Goal: Information Seeking & Learning: Learn about a topic

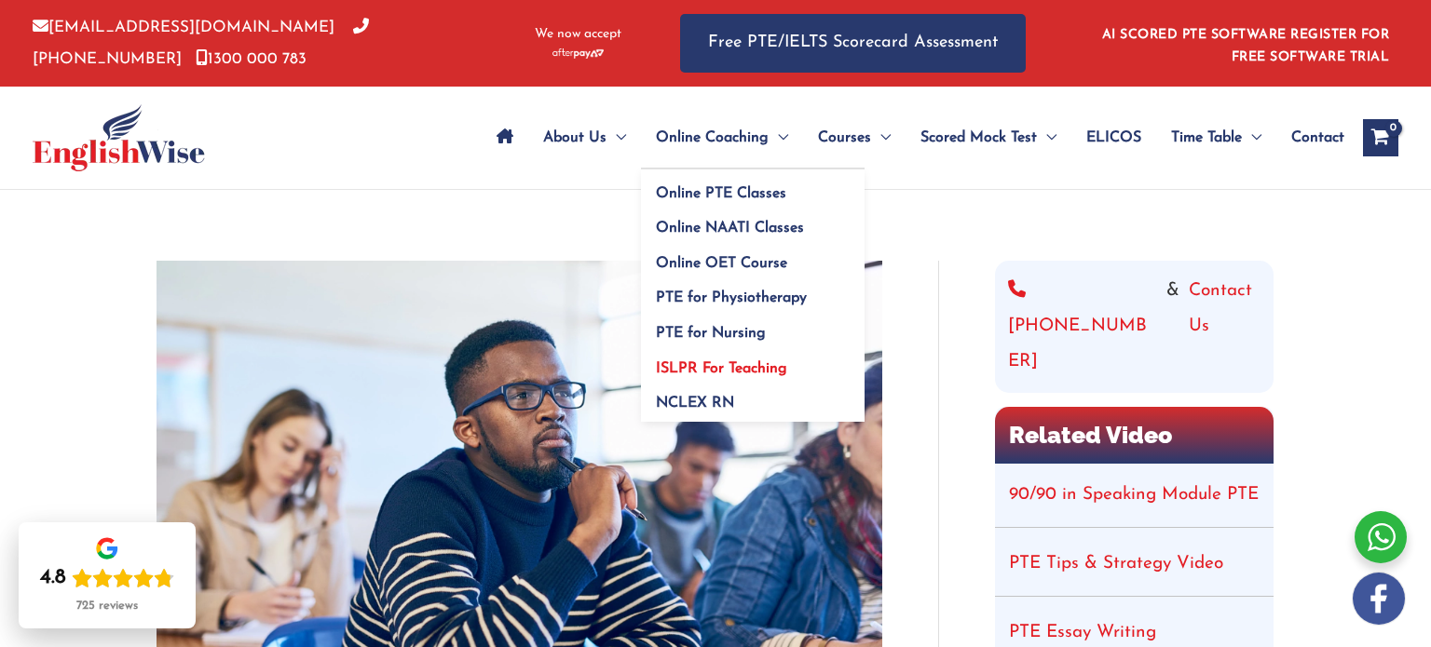
click at [728, 363] on span "ISLPR For Teaching" at bounding box center [721, 368] width 131 height 15
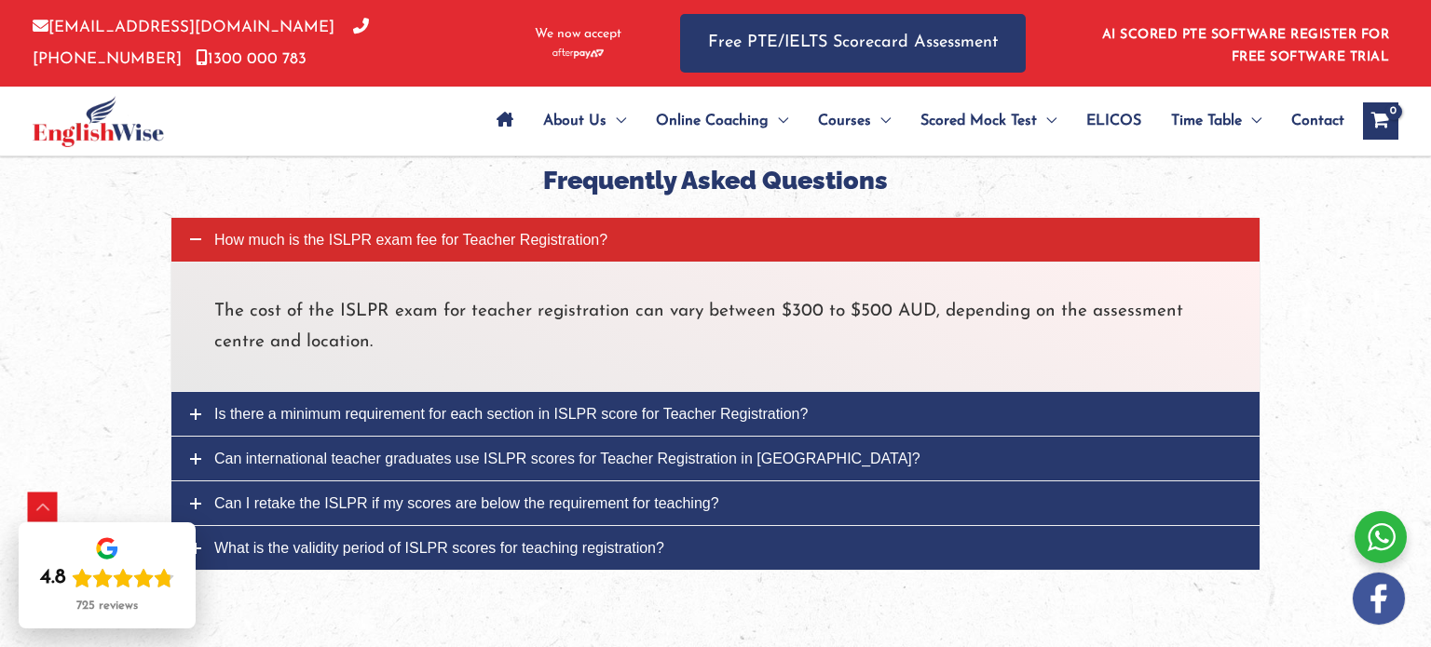
scroll to position [6431, 0]
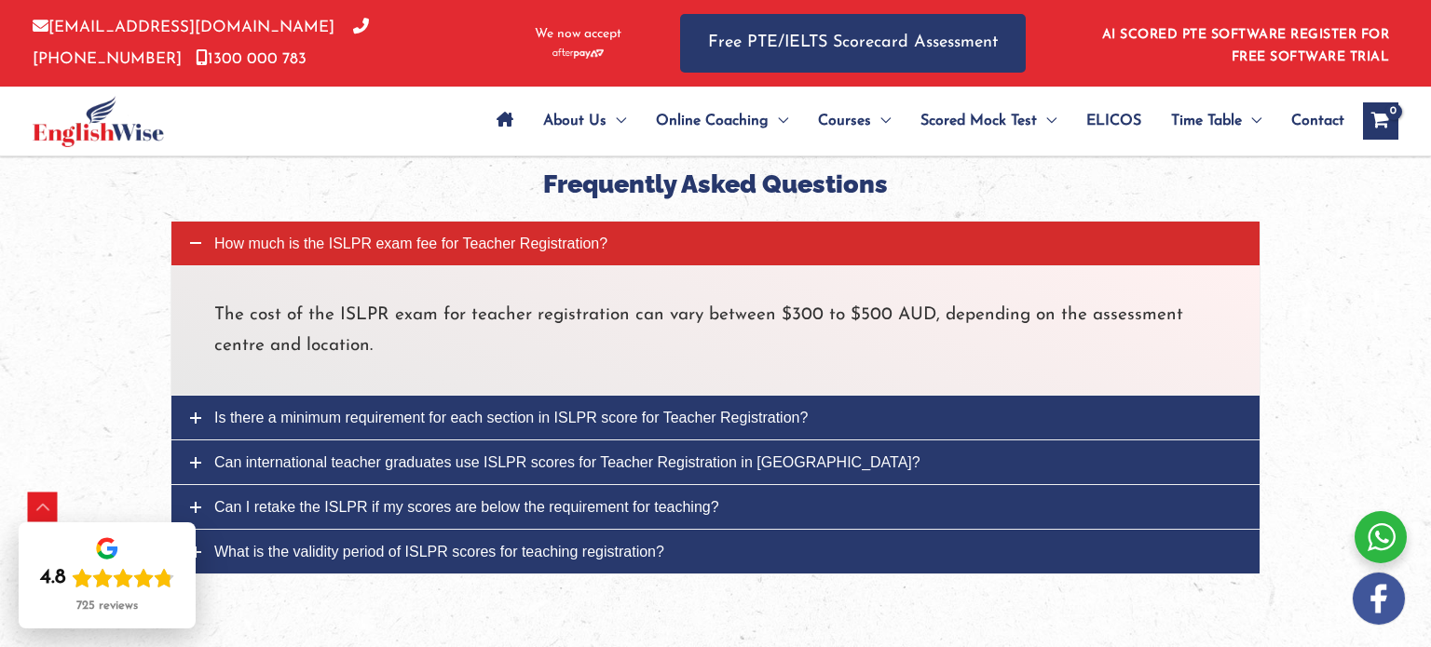
click at [782, 410] on span "Is there a minimum requirement for each section in ISLPR score for Teacher Regi…" at bounding box center [510, 418] width 593 height 16
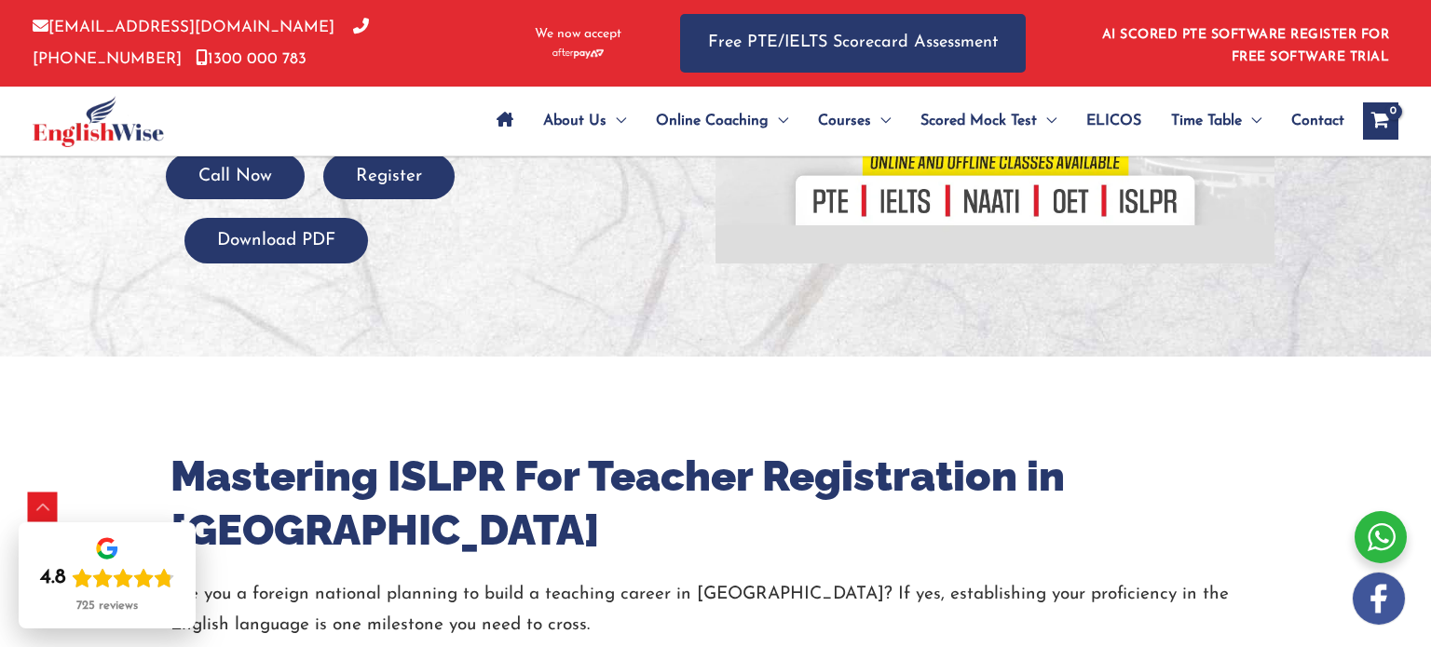
scroll to position [486, 0]
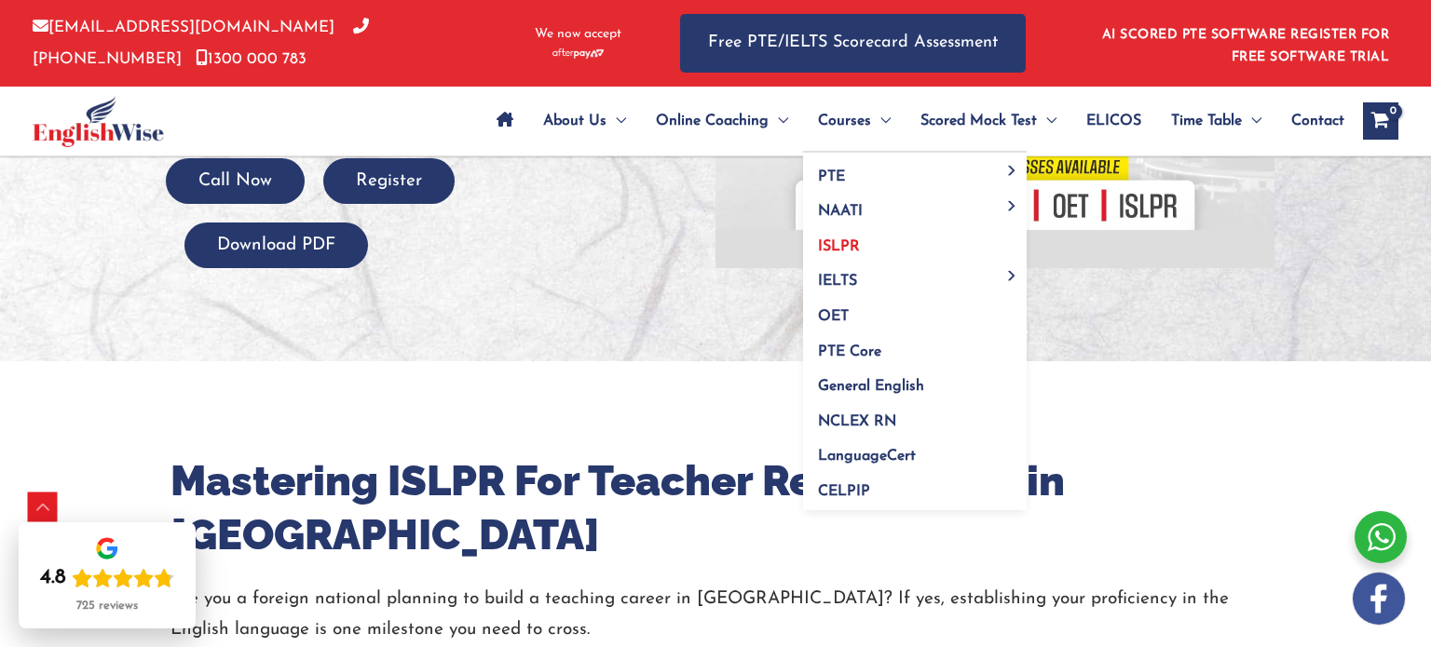
click at [853, 244] on span "ISLPR" at bounding box center [839, 246] width 42 height 15
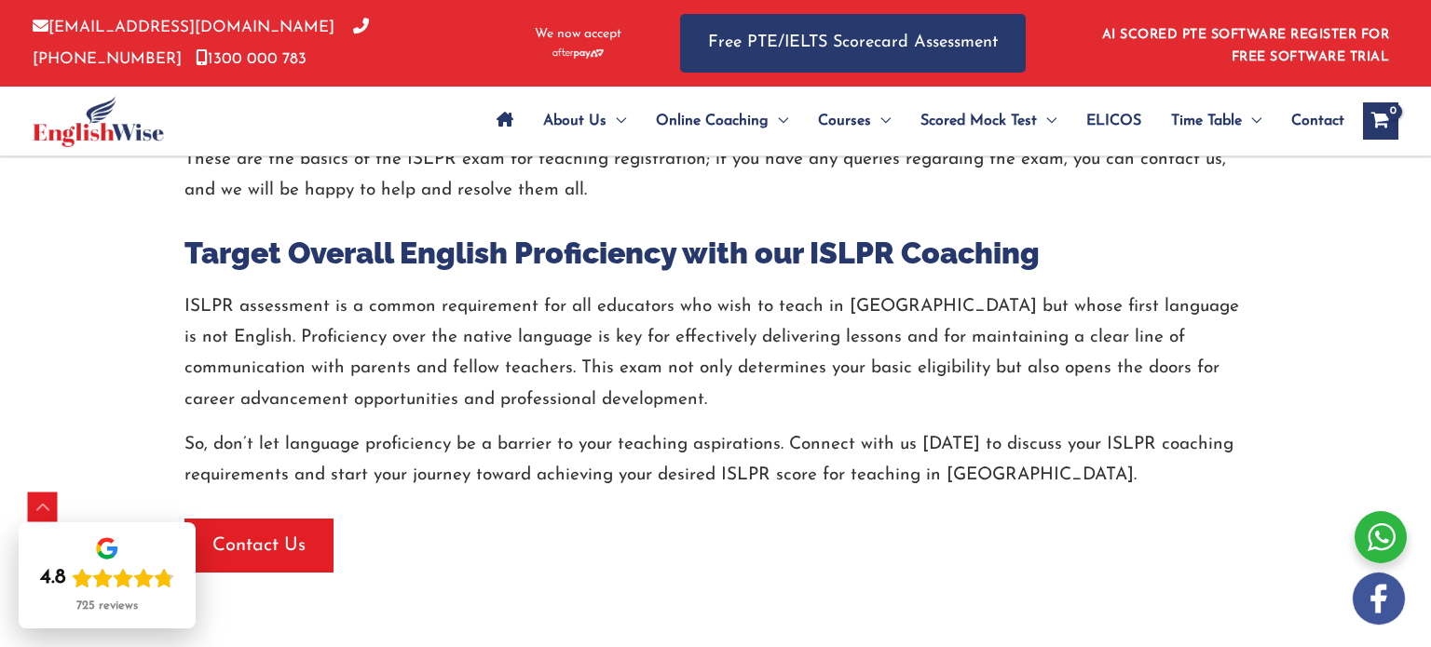
scroll to position [3380, 0]
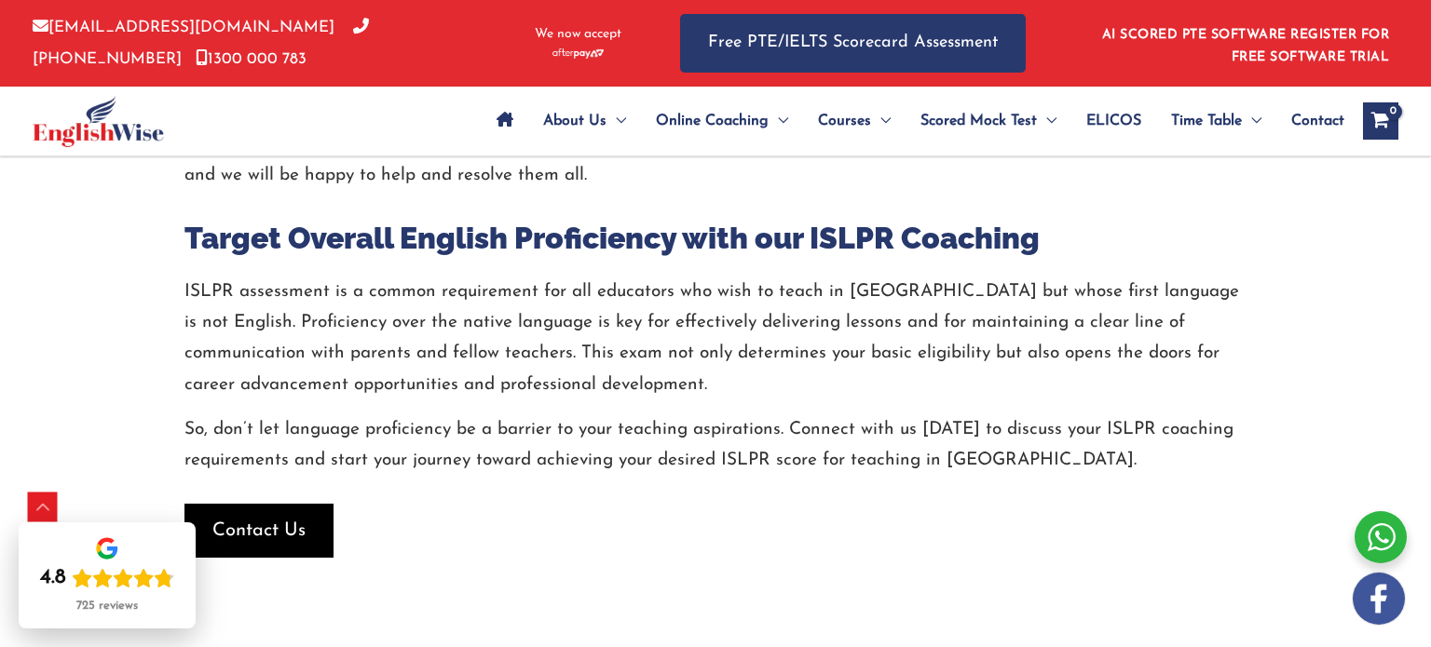
click at [310, 504] on span "button" at bounding box center [258, 531] width 149 height 54
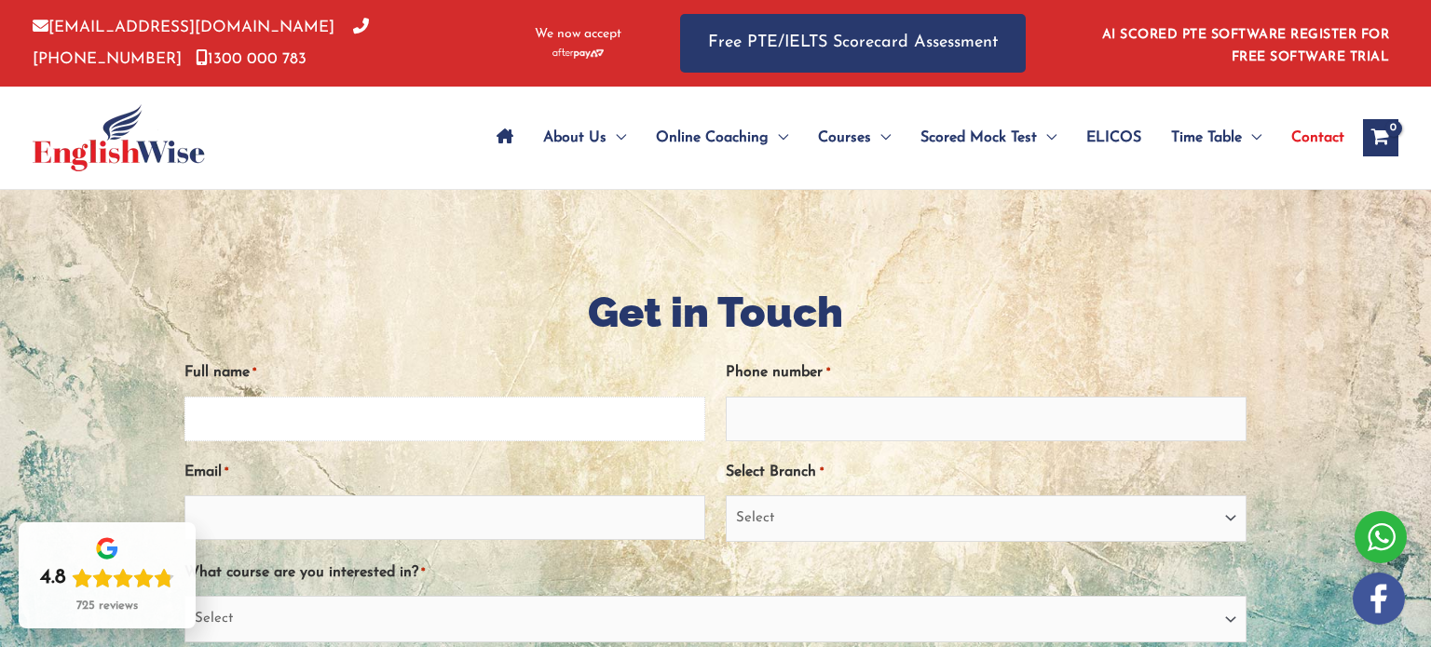
click at [443, 425] on input "Full name *" at bounding box center [444, 419] width 521 height 45
type input "zohra hussain"
type input "0416450573"
type input "zohrahussain840@yahoo.com"
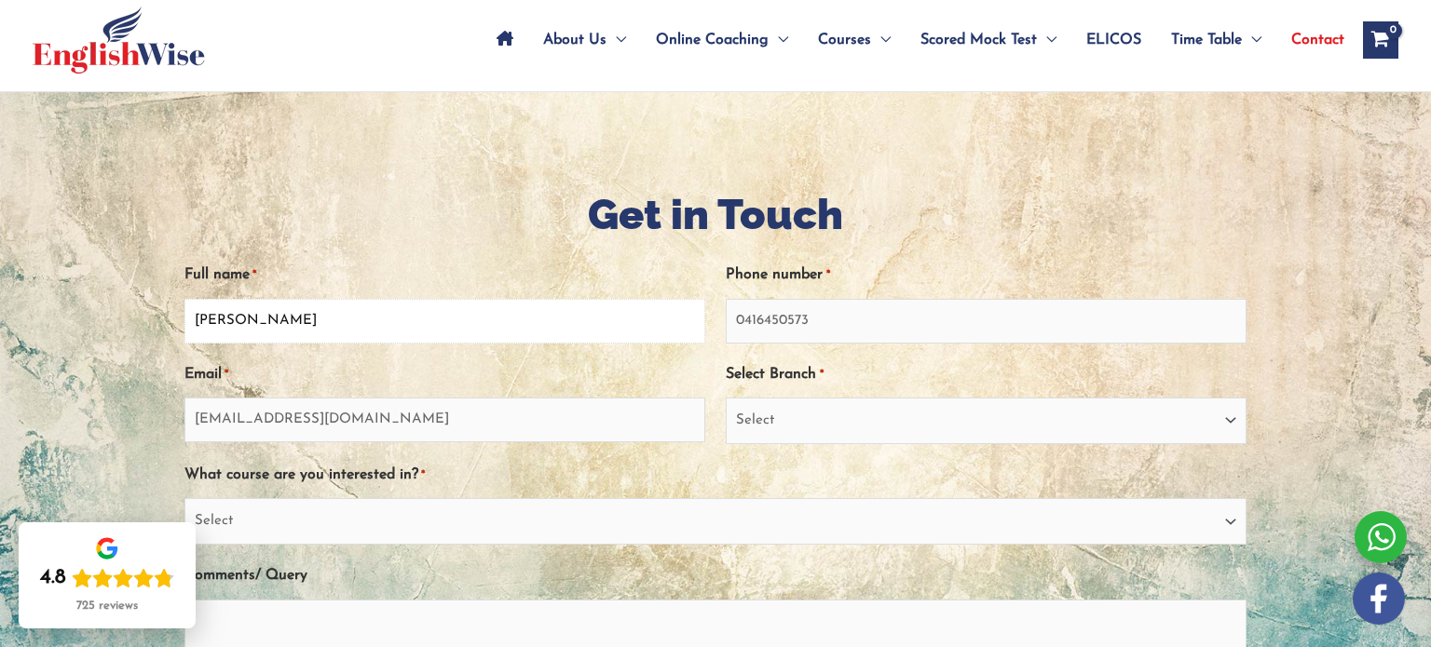
scroll to position [99, 0]
click at [876, 337] on input "0416450573" at bounding box center [986, 320] width 521 height 45
type input "0433650573"
click at [851, 417] on select "Select Sydney City Center Sydney Parramatta EnglishWise Global Brisbane Gold Co…" at bounding box center [986, 420] width 521 height 47
select select "Victoria"
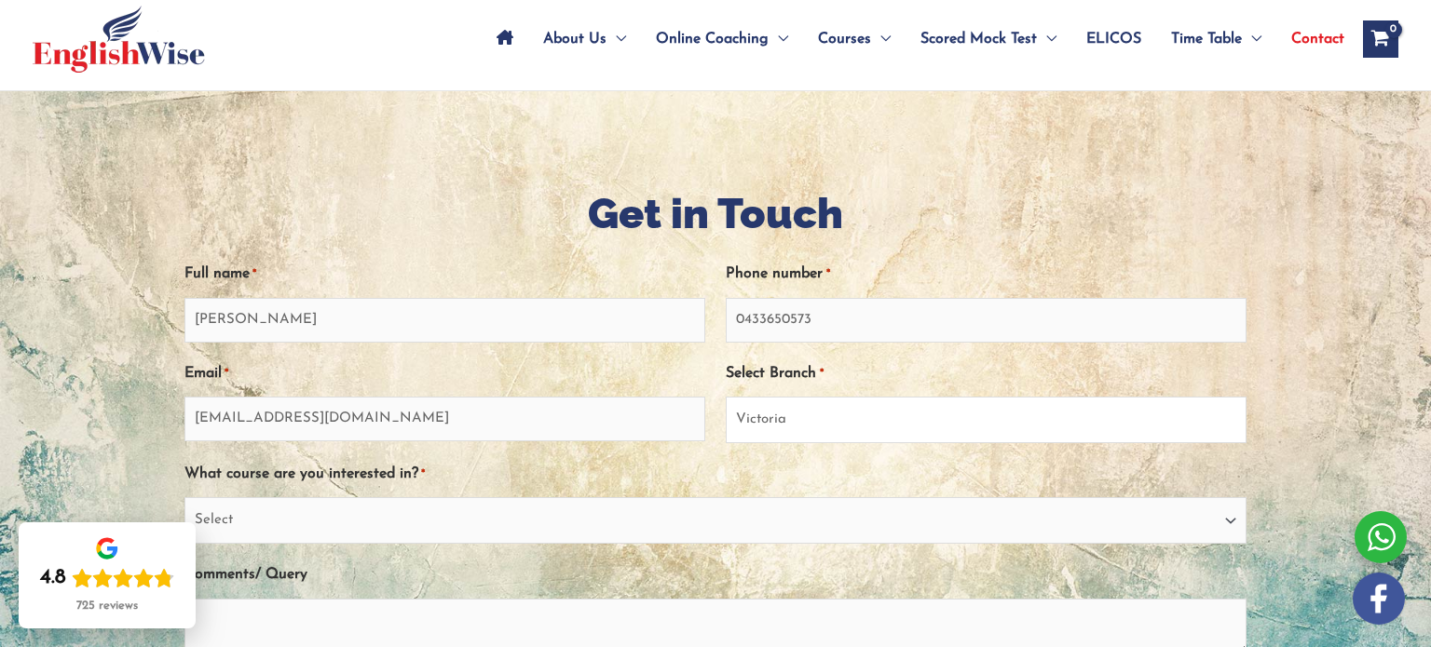
click at [726, 398] on select "Select Sydney City Center Sydney Parramatta EnglishWise Global Brisbane Gold Co…" at bounding box center [986, 420] width 521 height 47
click at [402, 520] on select "Select PTE NAATI IELTS OET General English" at bounding box center [715, 520] width 1062 height 47
click at [503, 234] on h1 "Get in Touch" at bounding box center [715, 213] width 1062 height 59
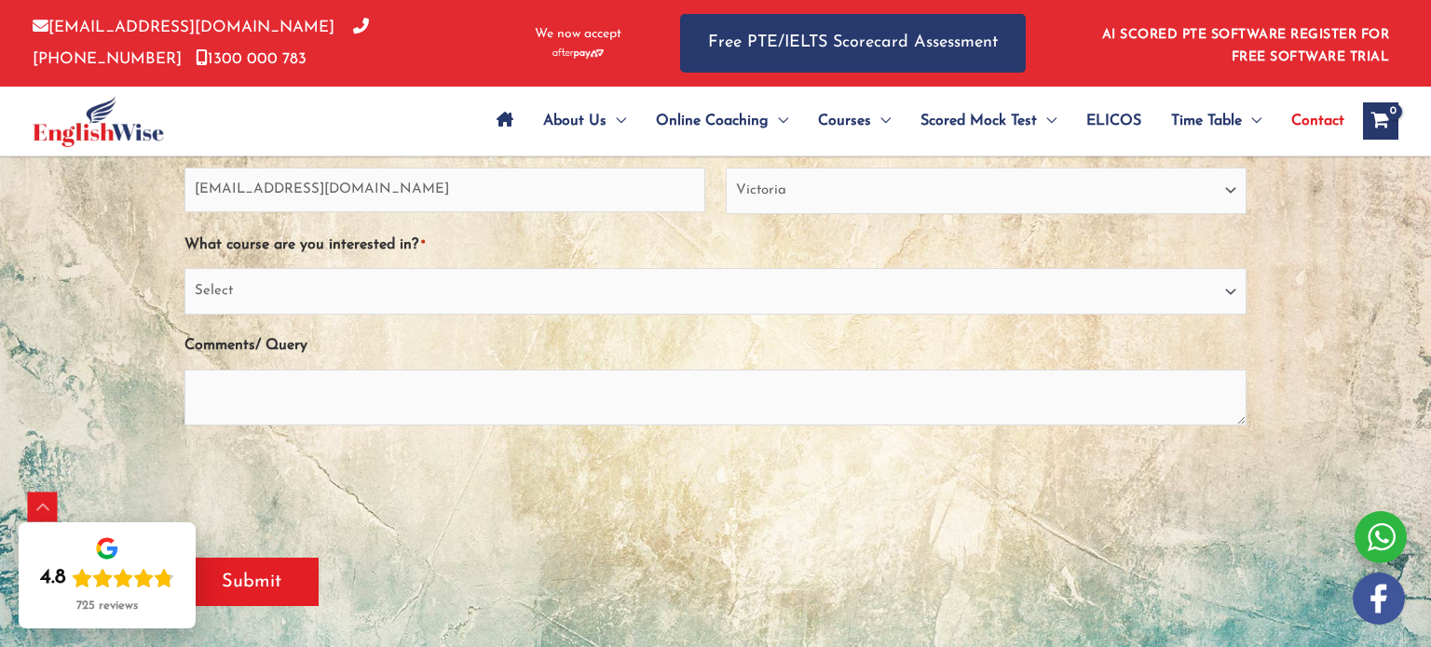
scroll to position [367, 0]
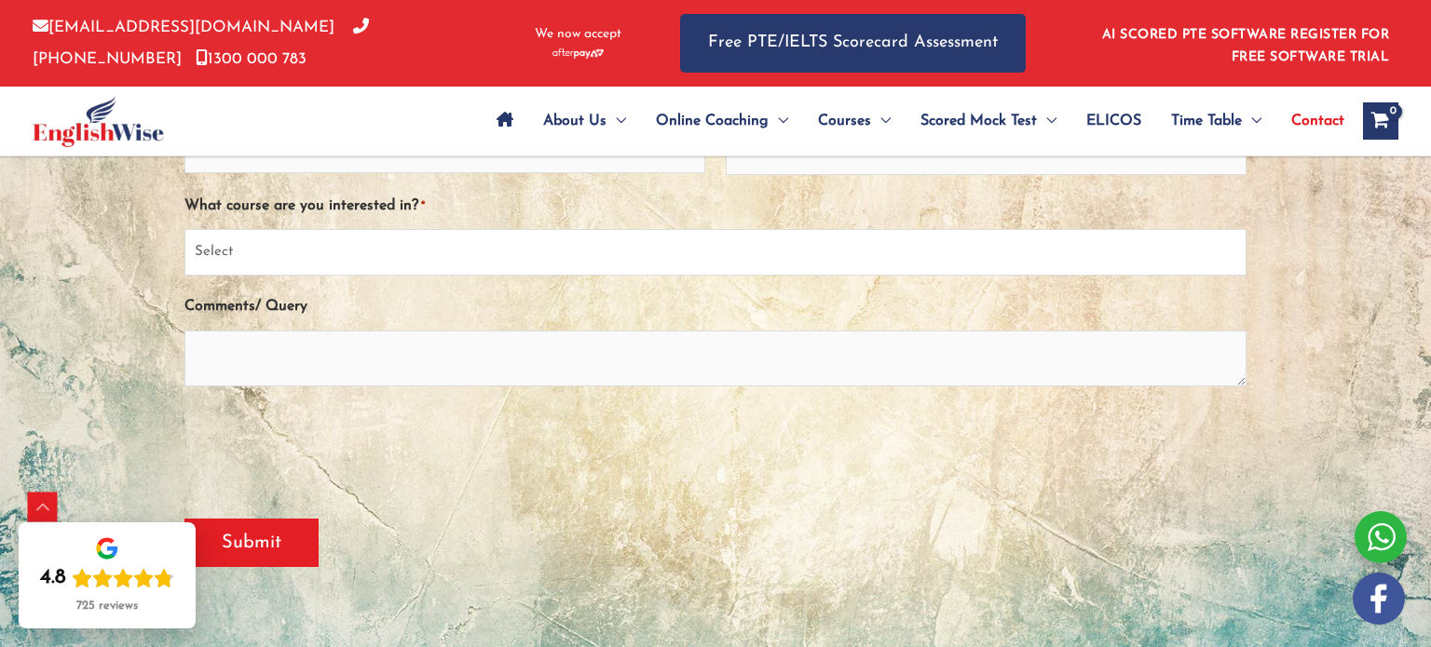
click at [497, 248] on select "Select PTE NAATI IELTS OET General English" at bounding box center [715, 252] width 1062 height 47
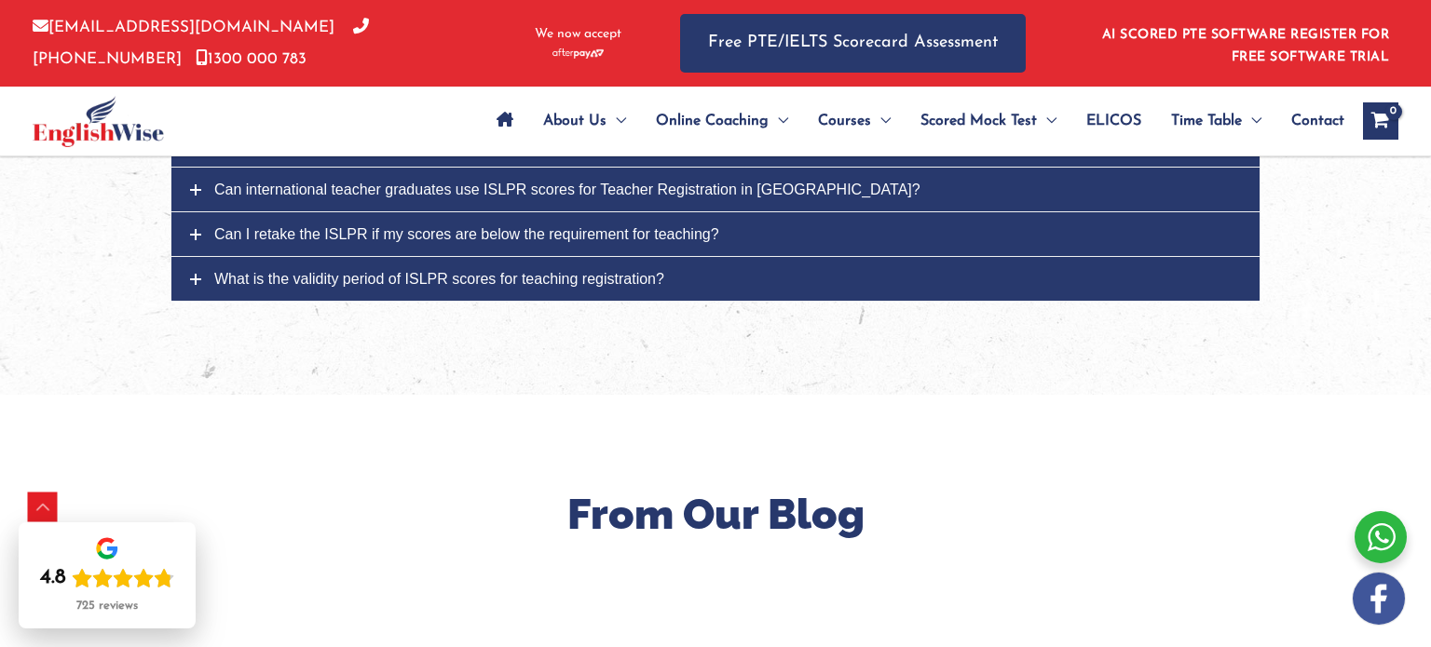
scroll to position [7268, 0]
